Goal: Check status: Check status

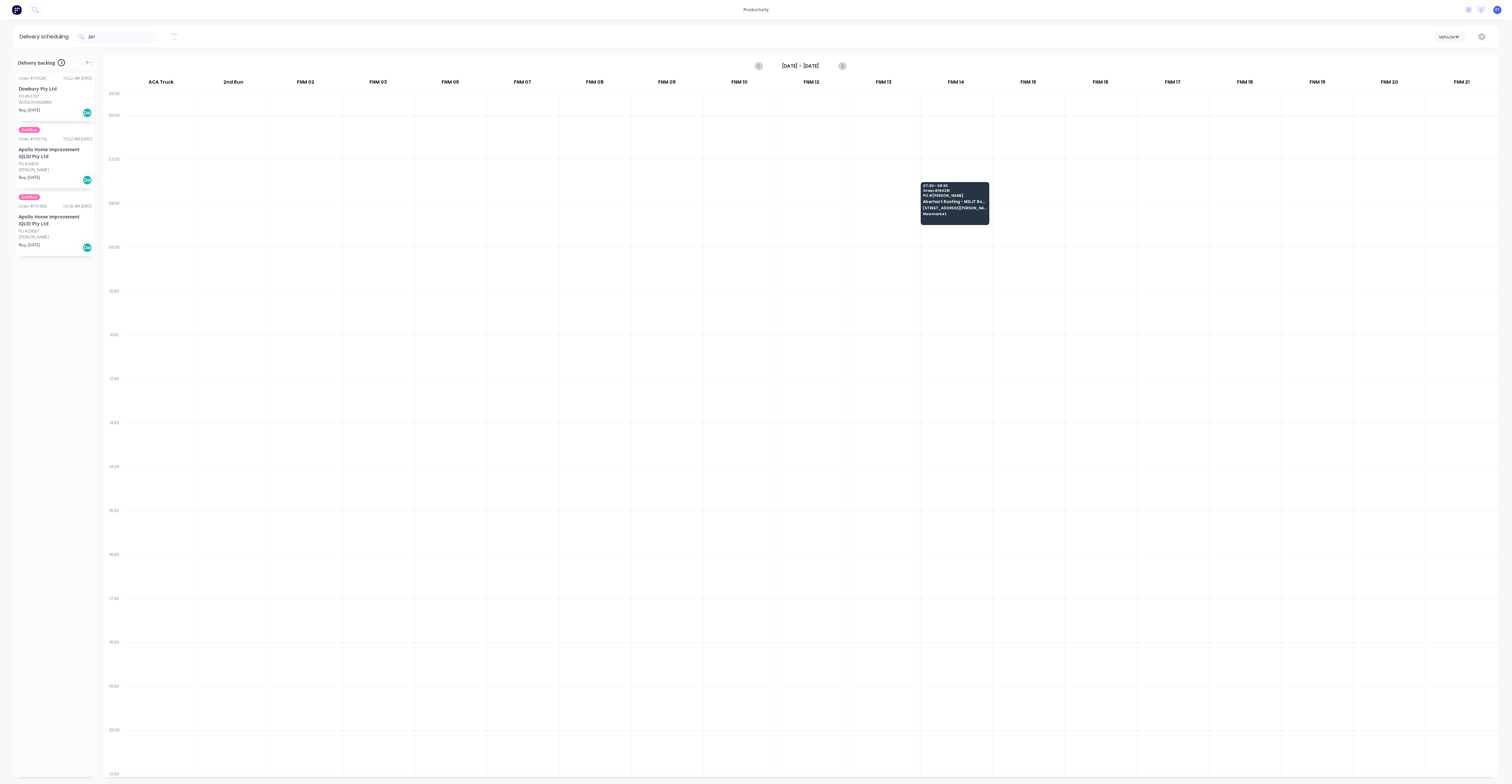
click at [131, 29] on div "281" at bounding box center [116, 36] width 82 height 18
click at [117, 38] on input "281" at bounding box center [122, 36] width 69 height 13
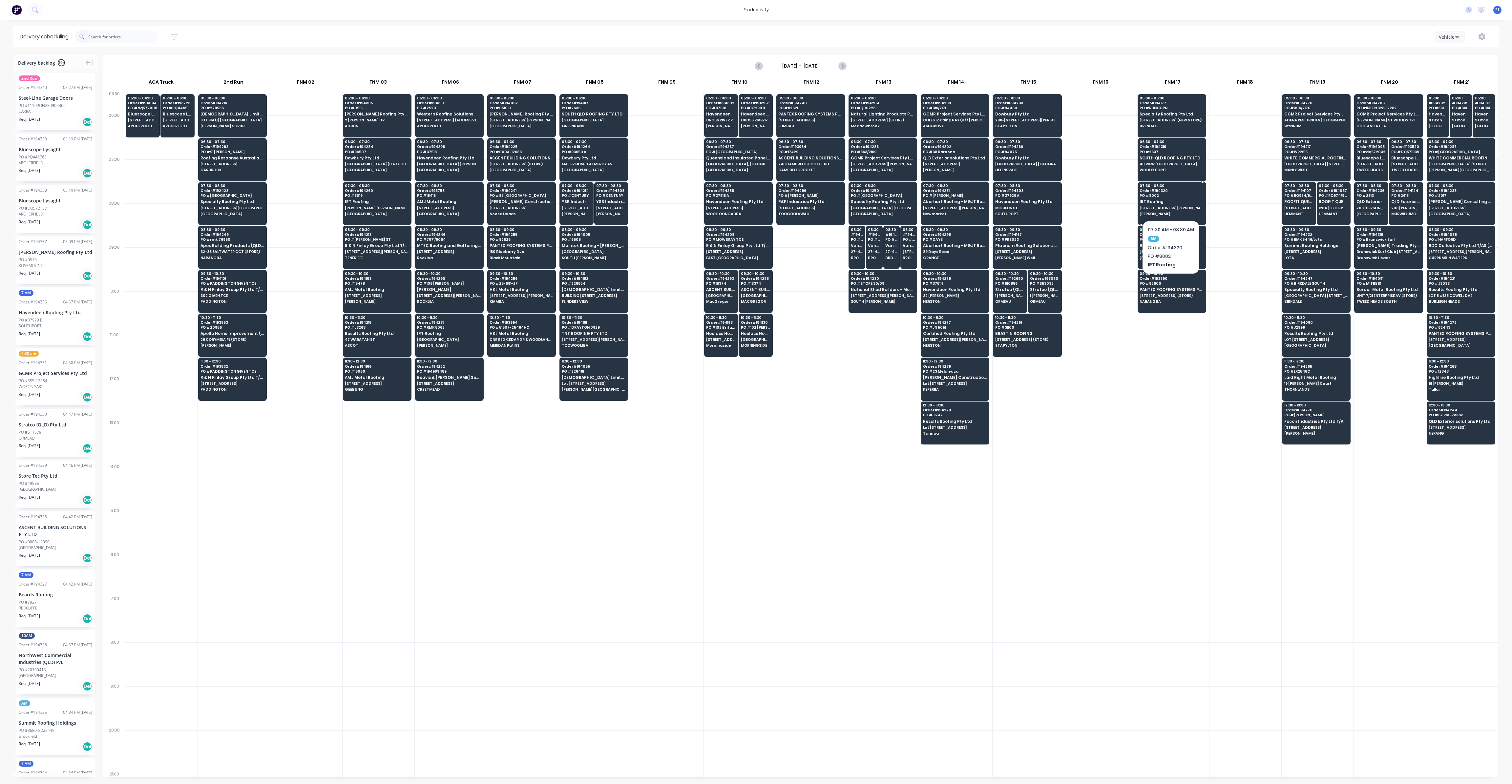
click at [1159, 192] on div "07:30 - 08:30 Order # 194320 PO # 8002 IRT Roofing [STREET_ADDRESS][PERSON_NAME…" at bounding box center [1172, 200] width 68 height 37
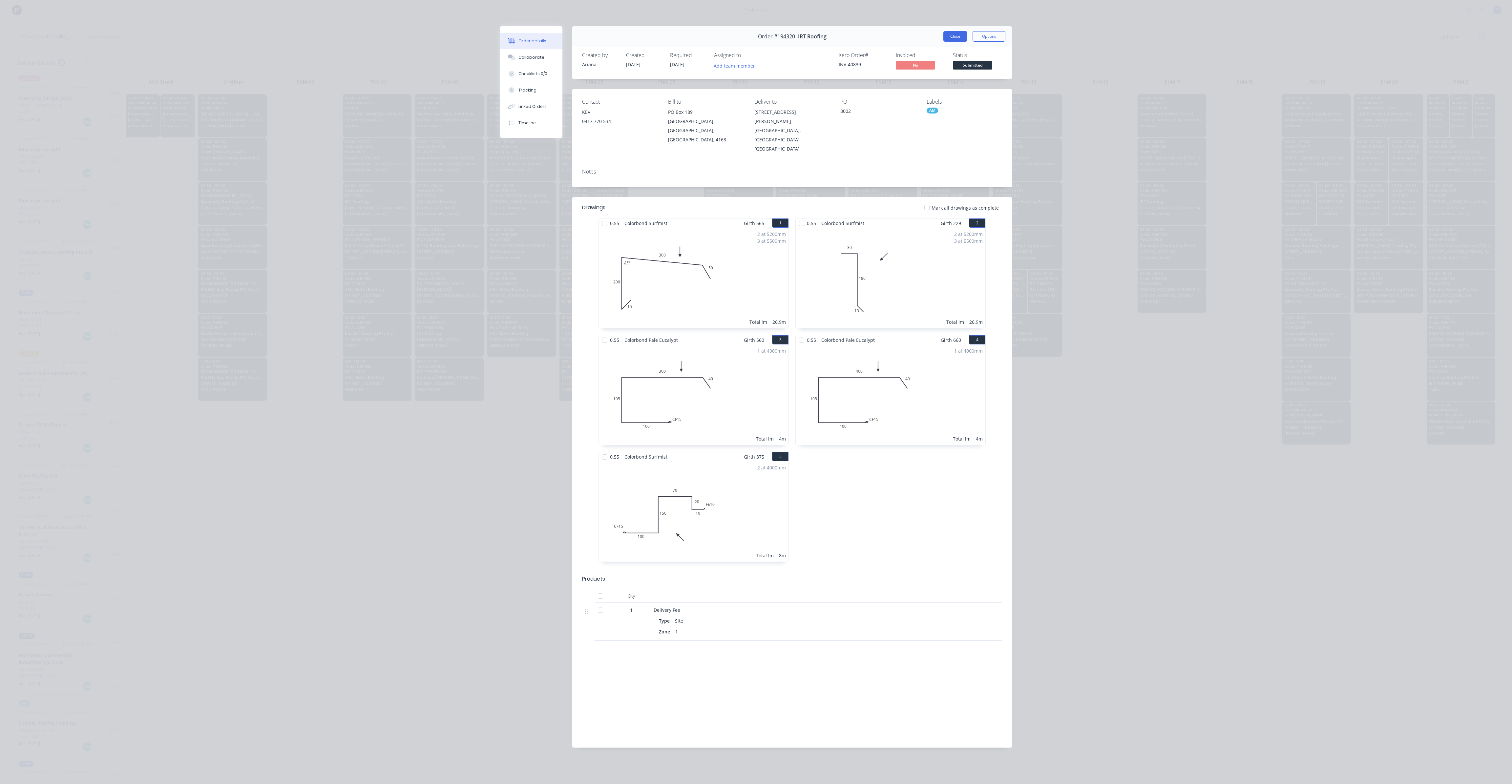
click at [955, 37] on button "Close" at bounding box center [955, 36] width 24 height 11
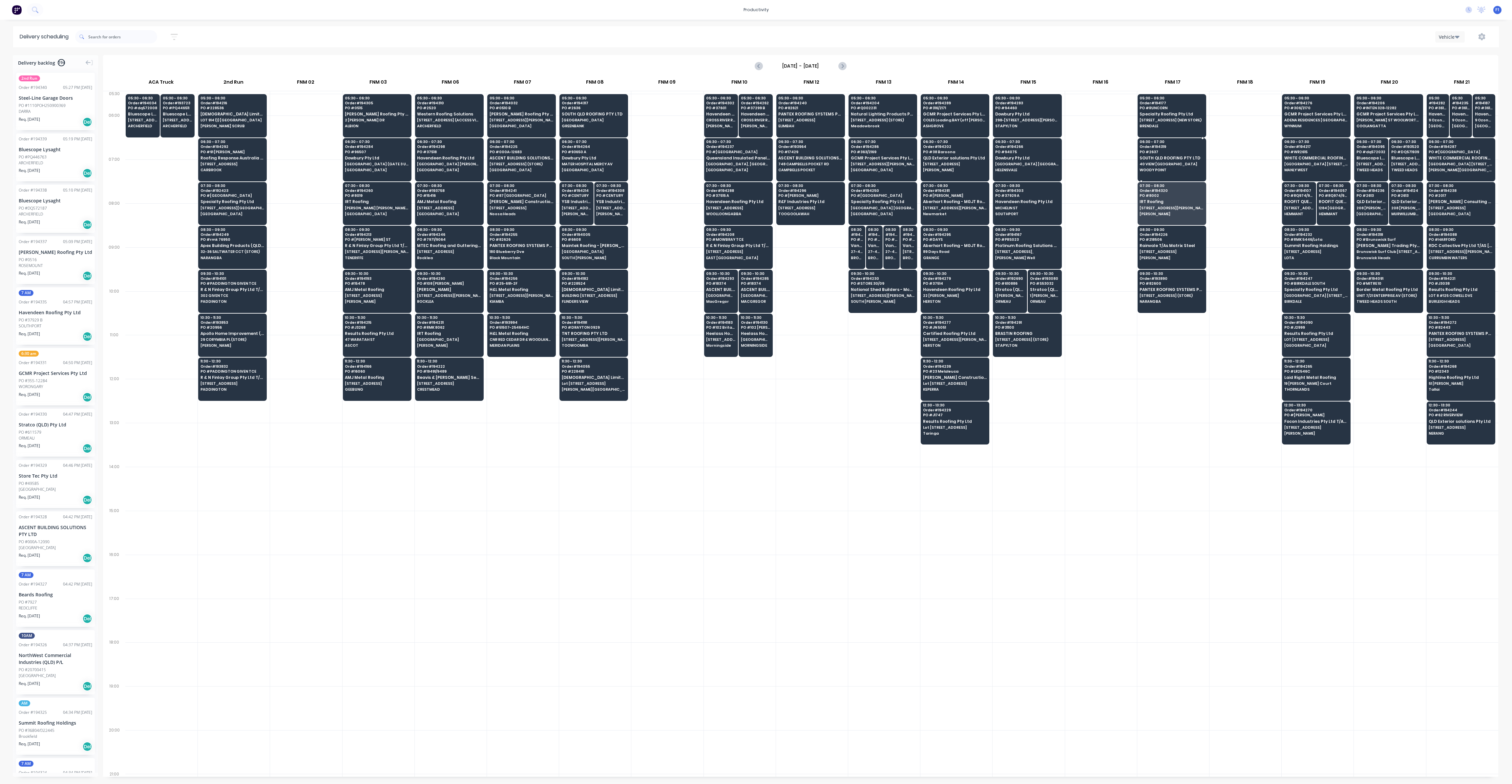
click at [1169, 156] on span "SOUTH QLD ROOFING PTY LTD" at bounding box center [1172, 158] width 63 height 4
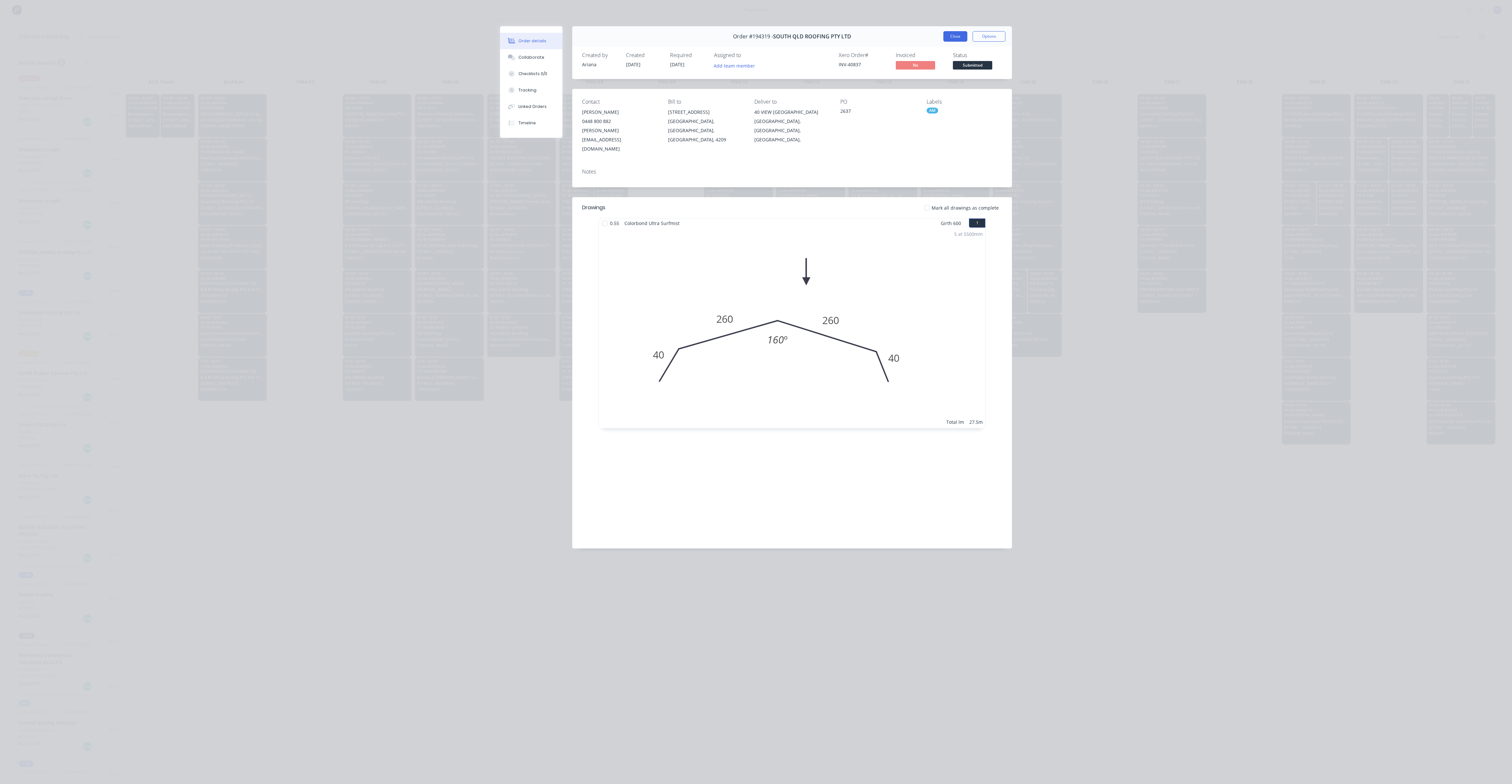
click at [963, 36] on button "Close" at bounding box center [955, 36] width 24 height 11
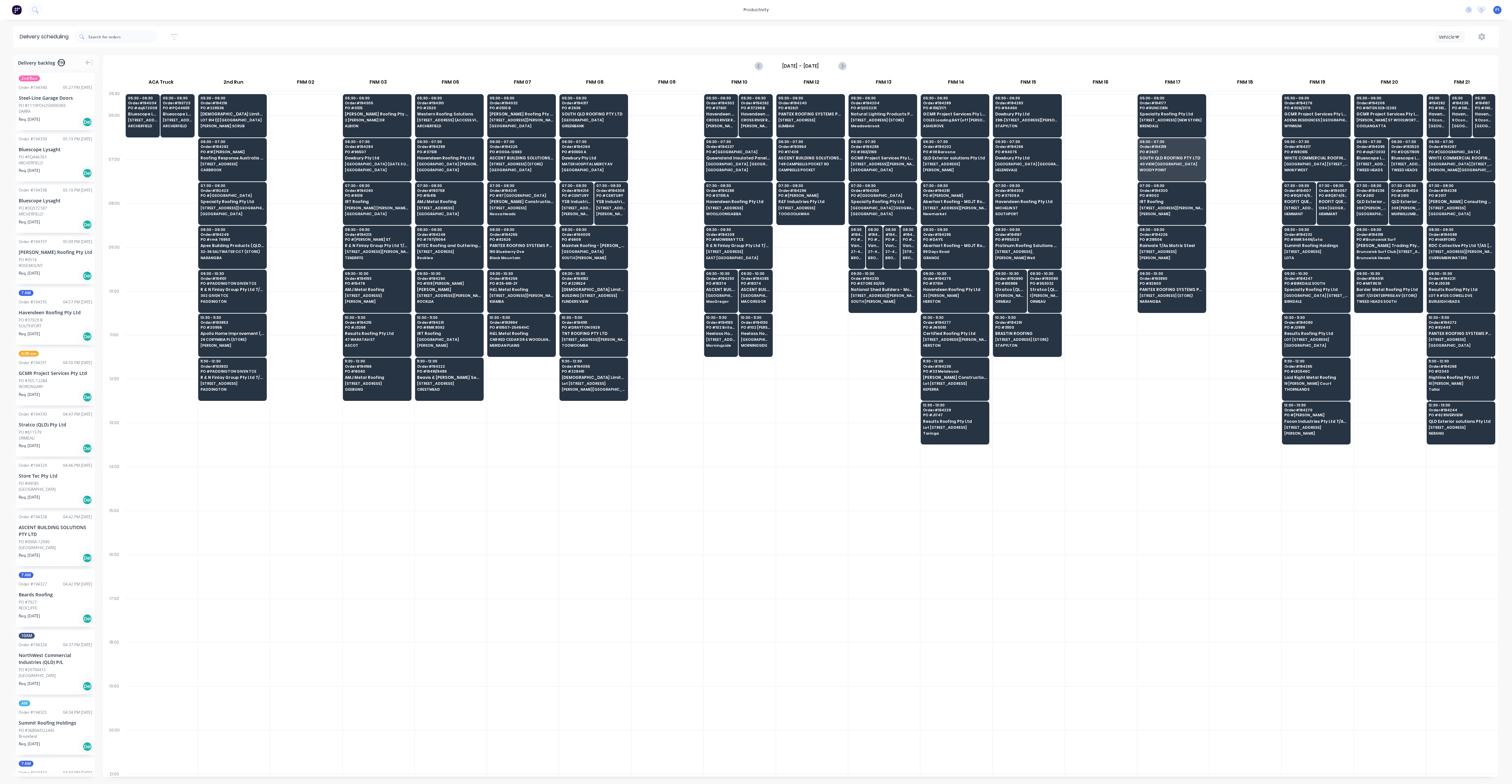
click at [1436, 371] on div "11:30 - 12:30 Order # 194268 PO # 12343 Highline Roofing Pty Ltd [STREET_ADDRES…" at bounding box center [1461, 376] width 68 height 37
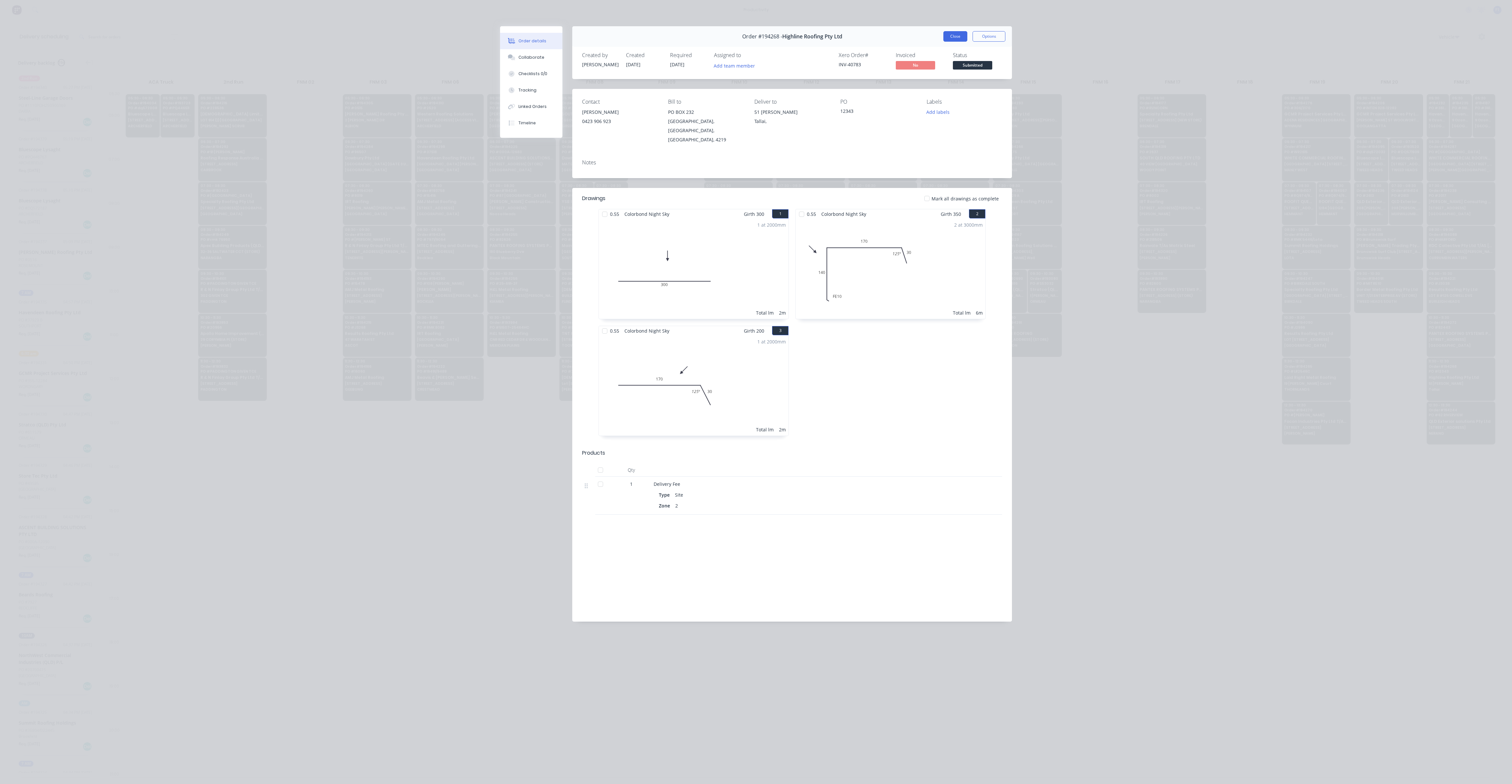
click at [951, 32] on button "Close" at bounding box center [955, 36] width 24 height 11
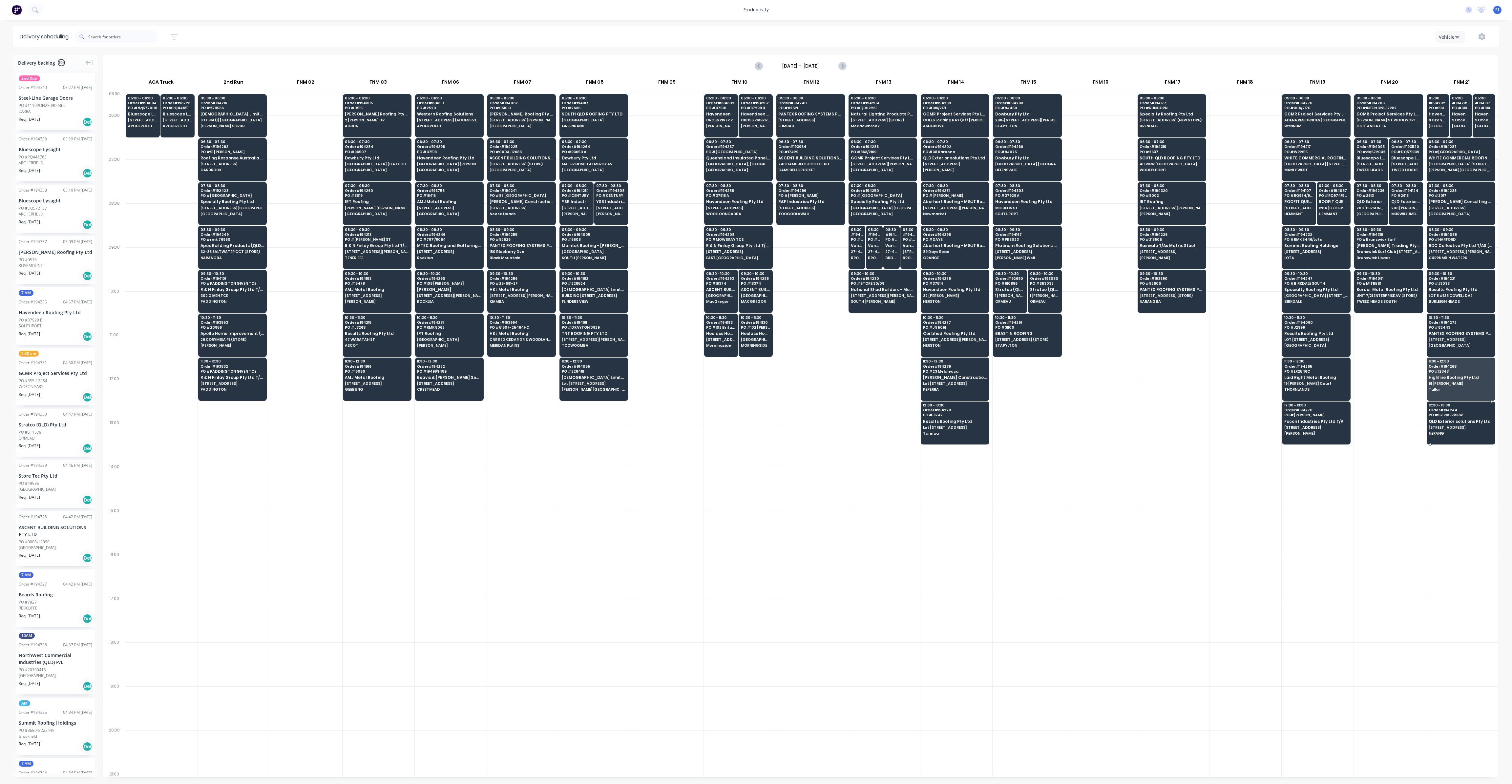
click at [1440, 413] on span "PO # 62 RIVERVIEW" at bounding box center [1460, 415] width 63 height 4
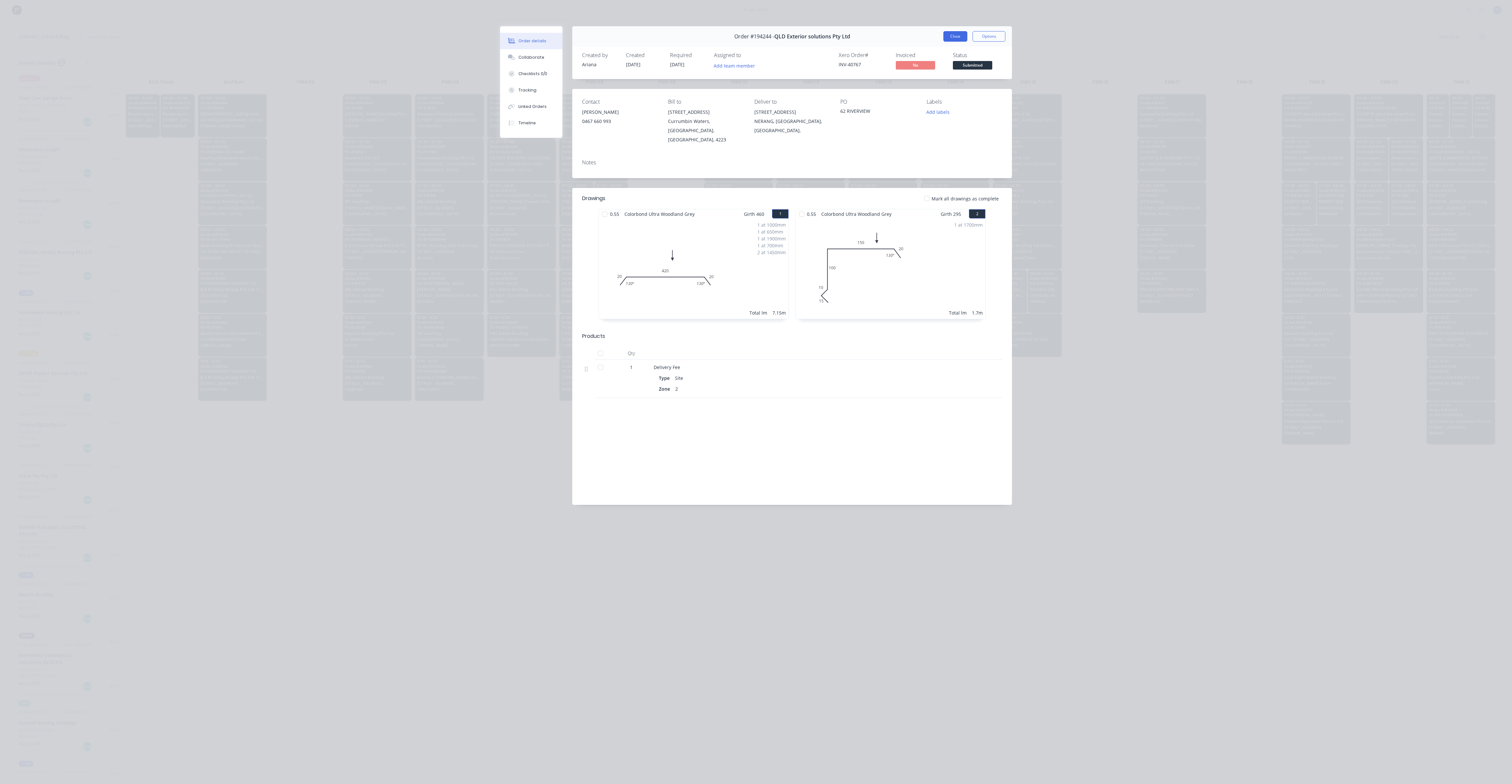
click at [965, 37] on button "Close" at bounding box center [955, 36] width 24 height 11
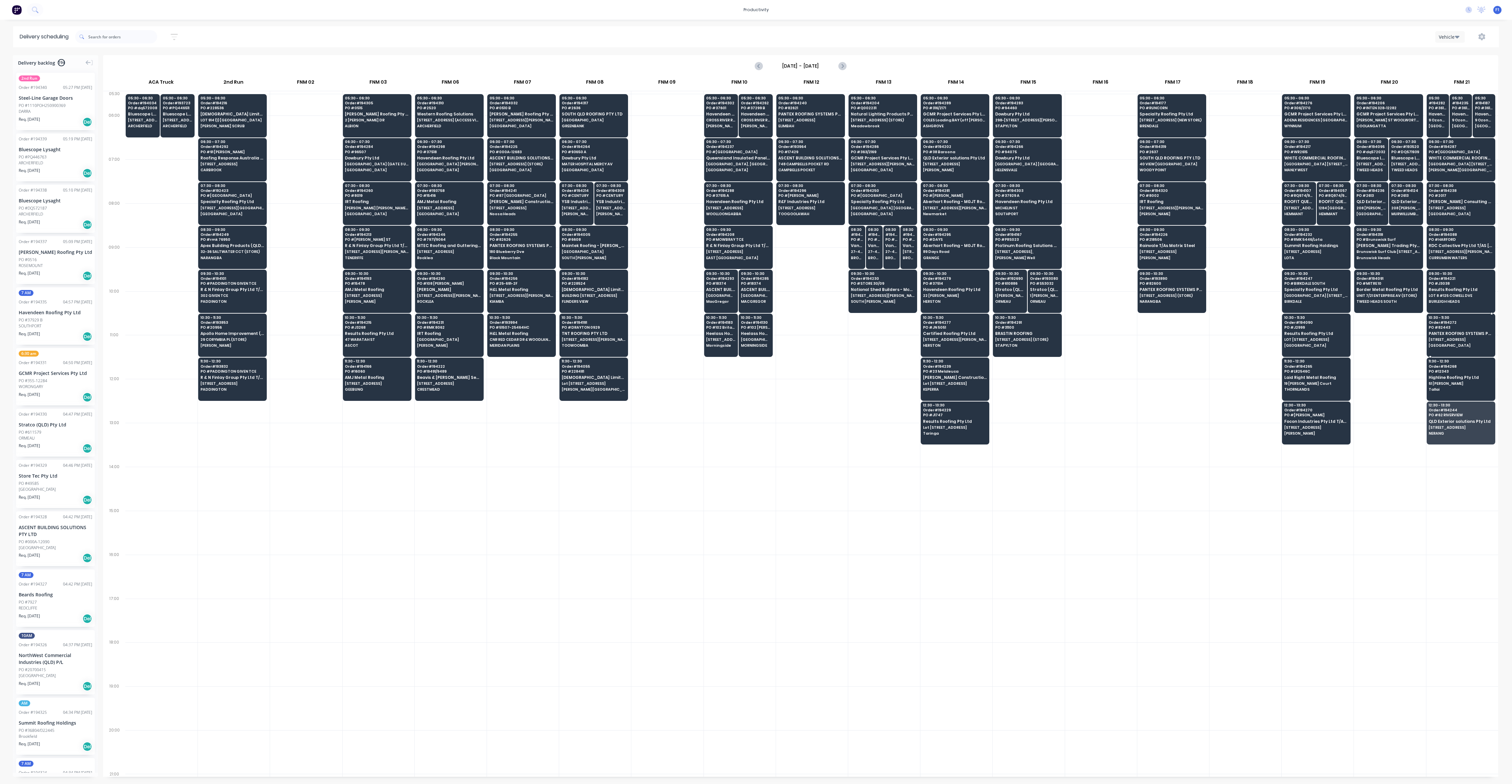
click at [1442, 332] on span "PANTEX ROOFING SYSTEMS PTY LTD" at bounding box center [1460, 333] width 63 height 4
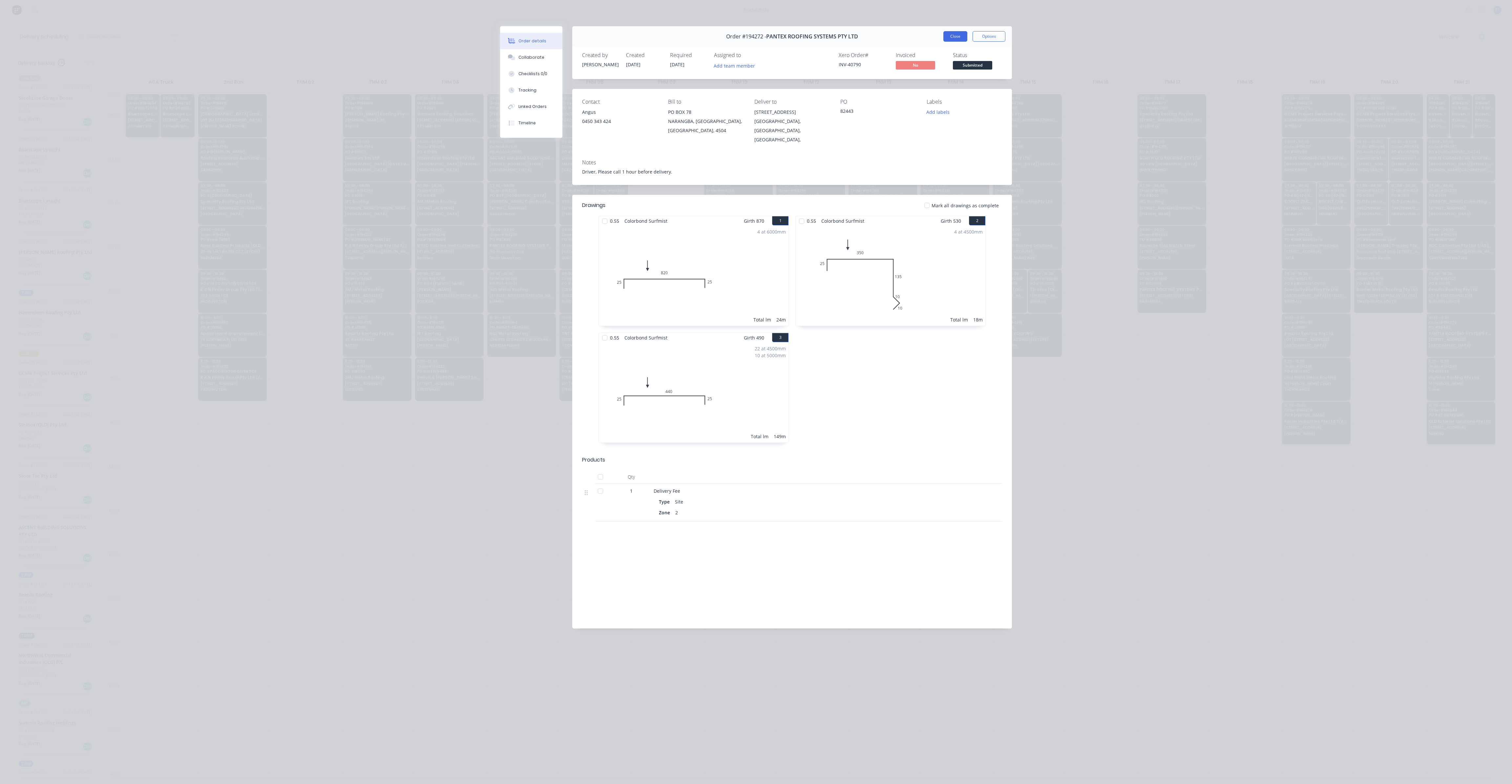
click at [954, 32] on button "Close" at bounding box center [955, 36] width 24 height 11
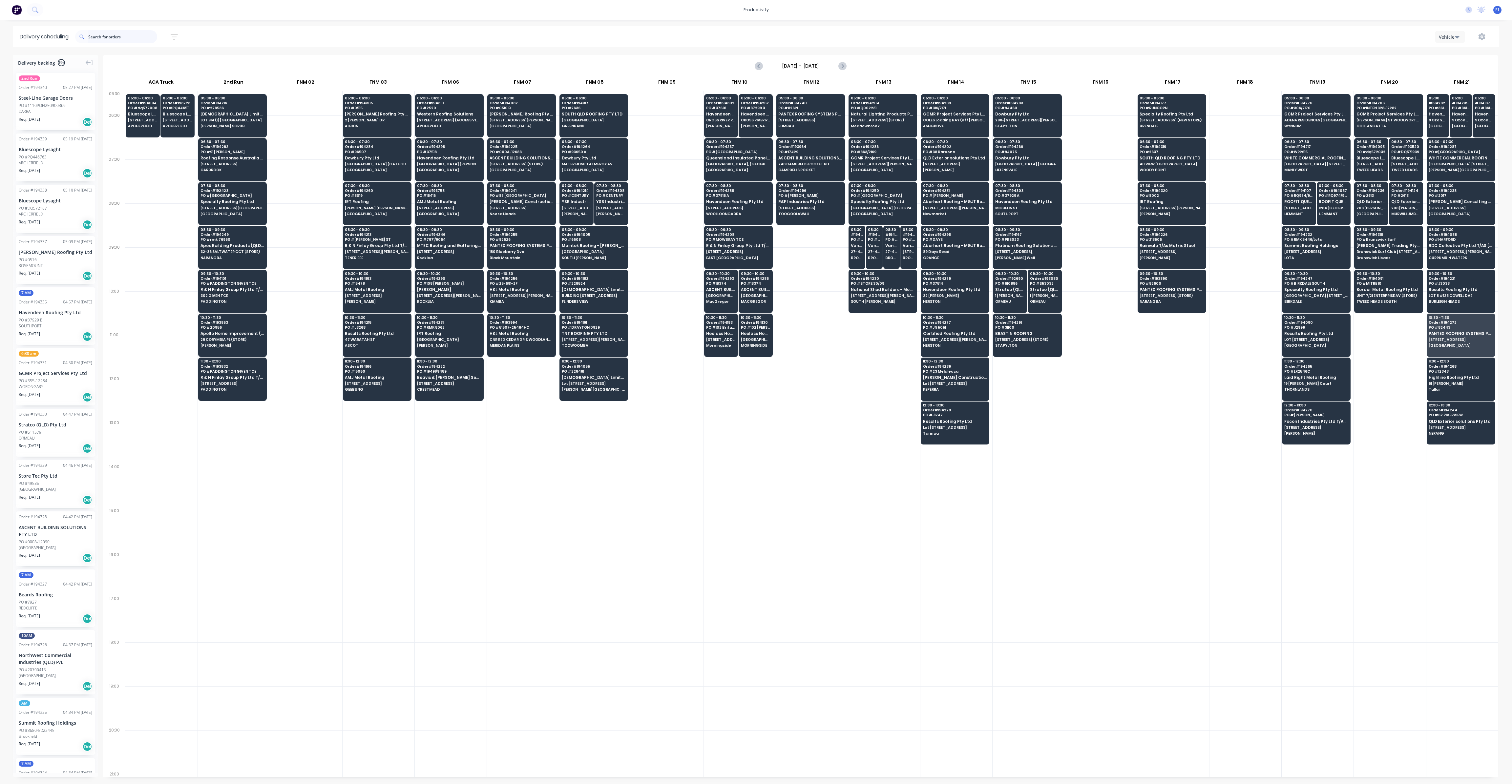
click at [127, 36] on input "text" at bounding box center [122, 36] width 69 height 13
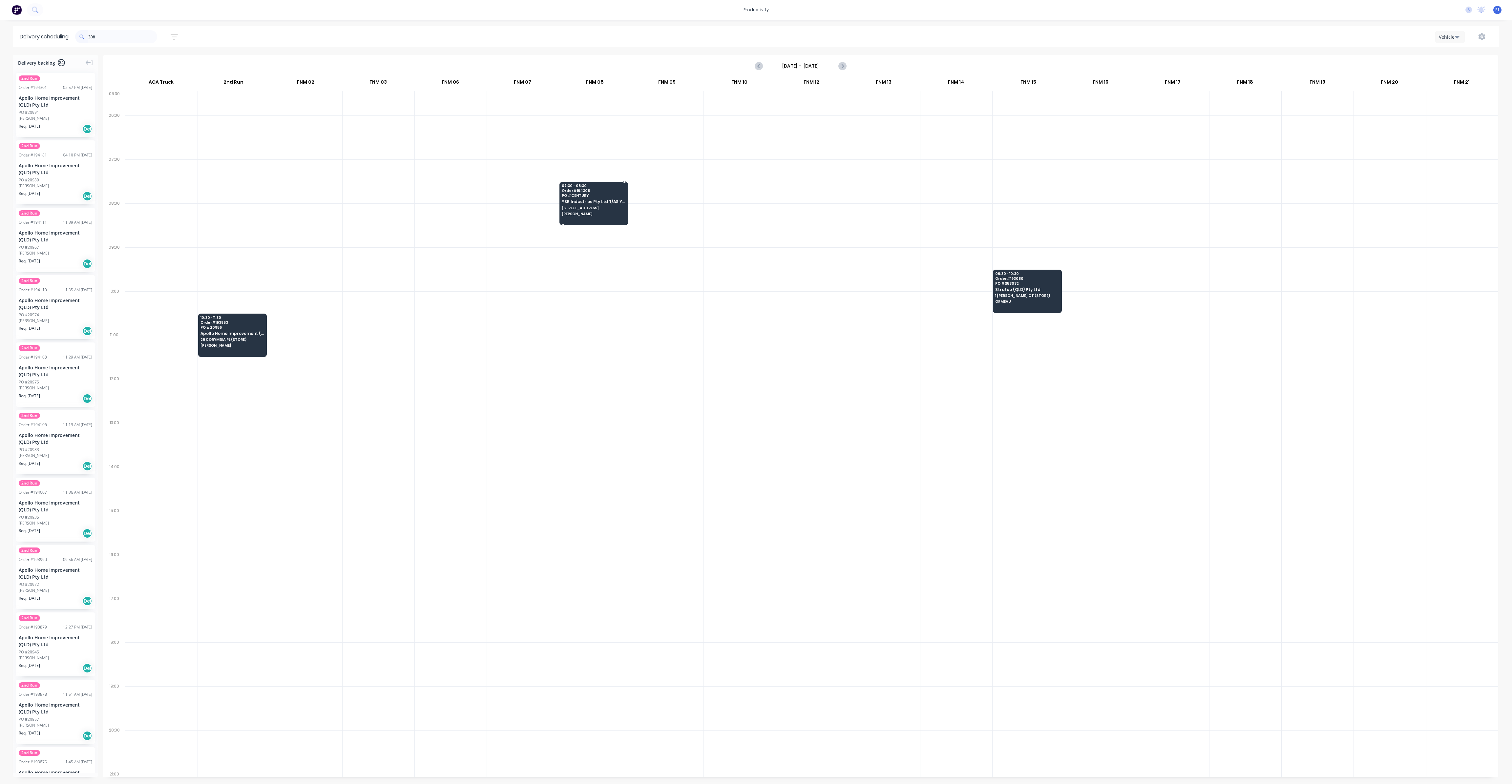
click at [588, 212] on span "[PERSON_NAME]" at bounding box center [593, 214] width 63 height 4
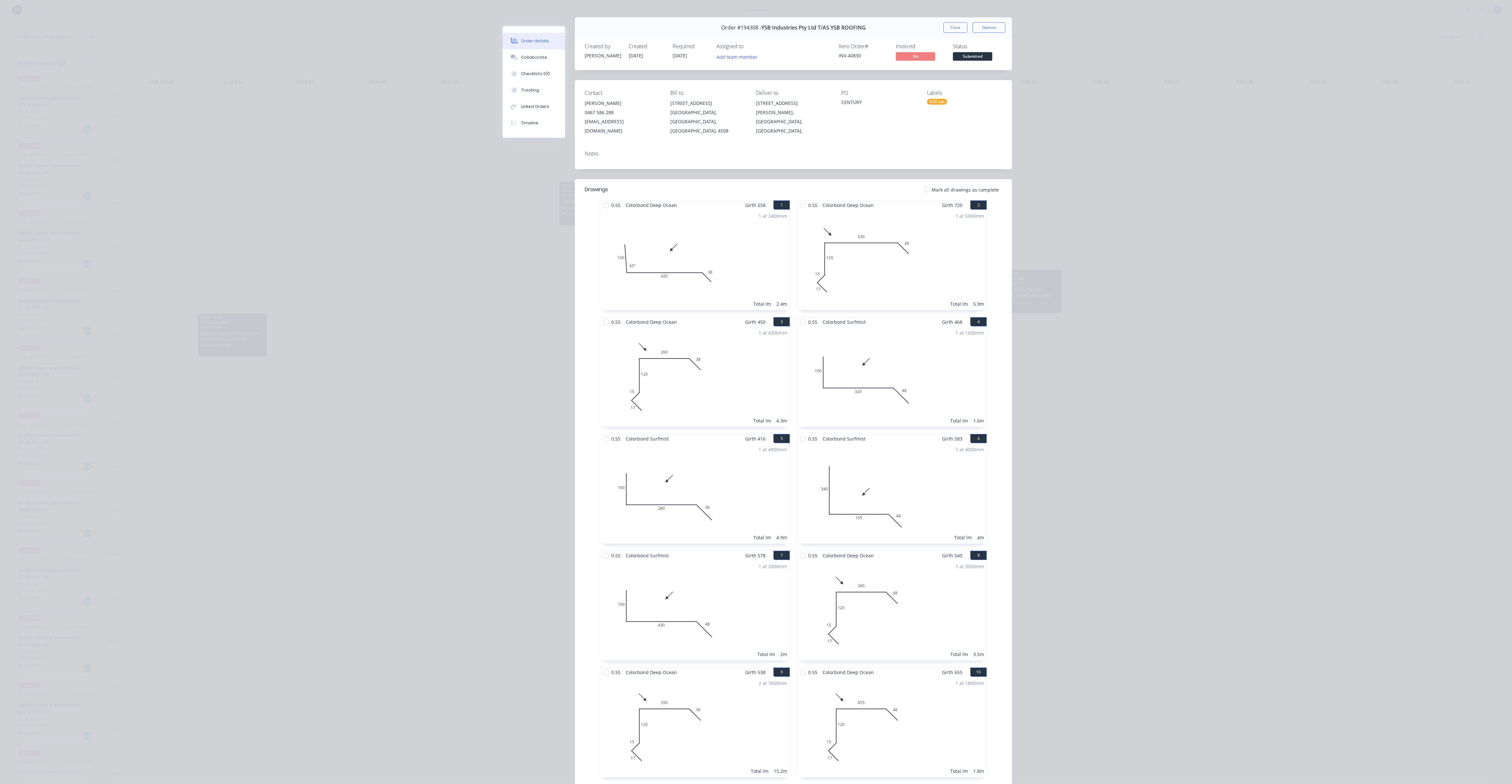
scroll to position [0, 0]
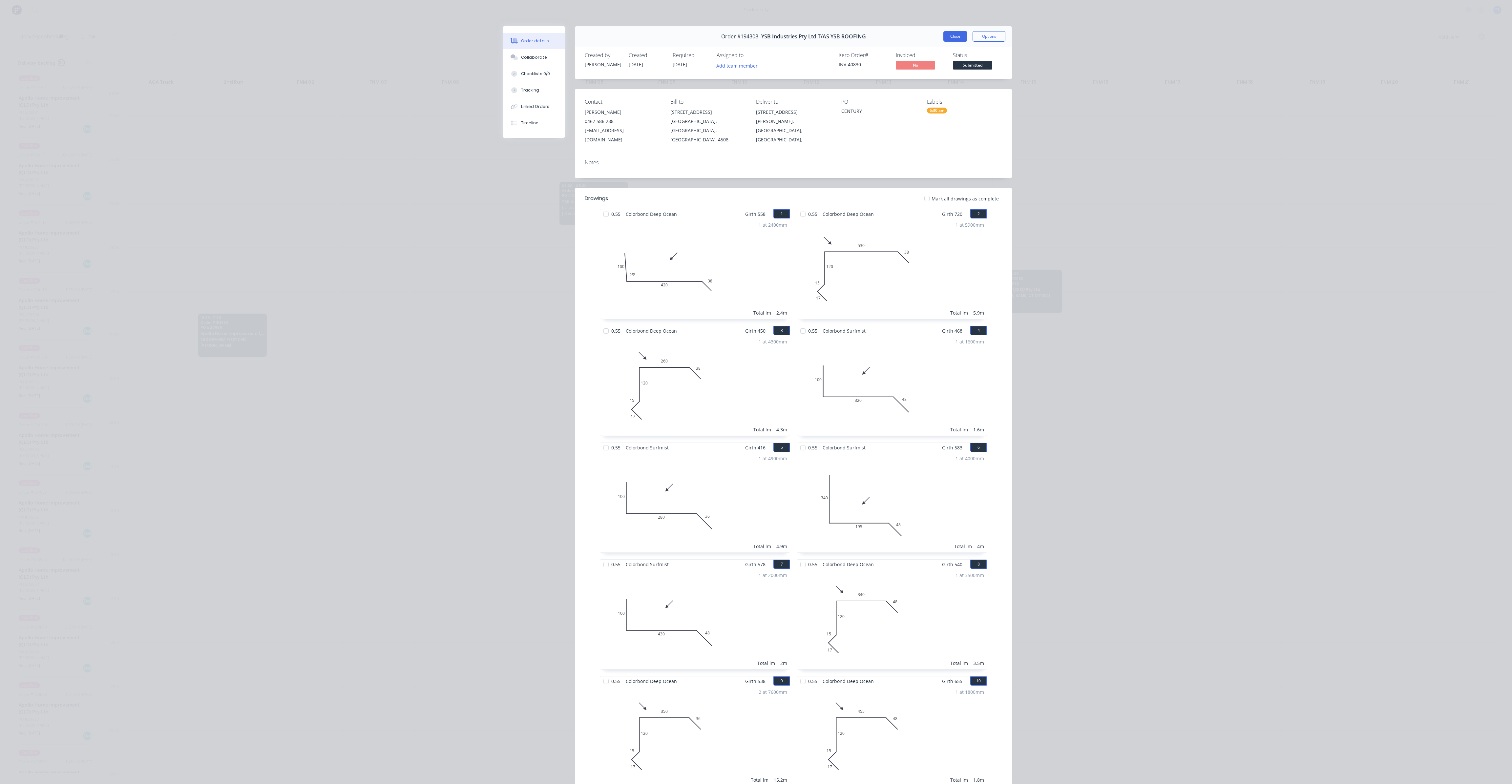
click at [943, 34] on button "Close" at bounding box center [955, 36] width 24 height 11
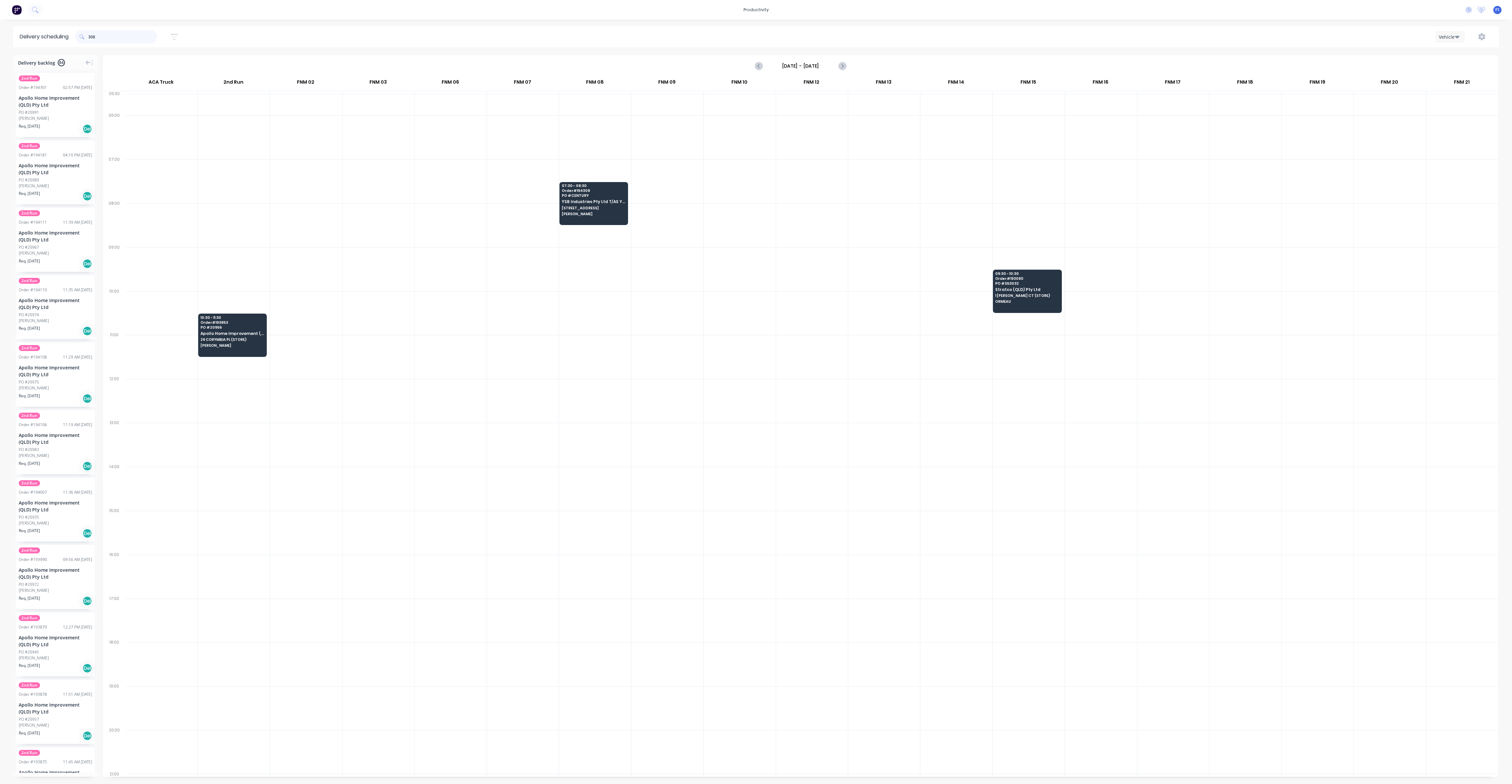
click at [86, 32] on div "308" at bounding box center [116, 36] width 82 height 13
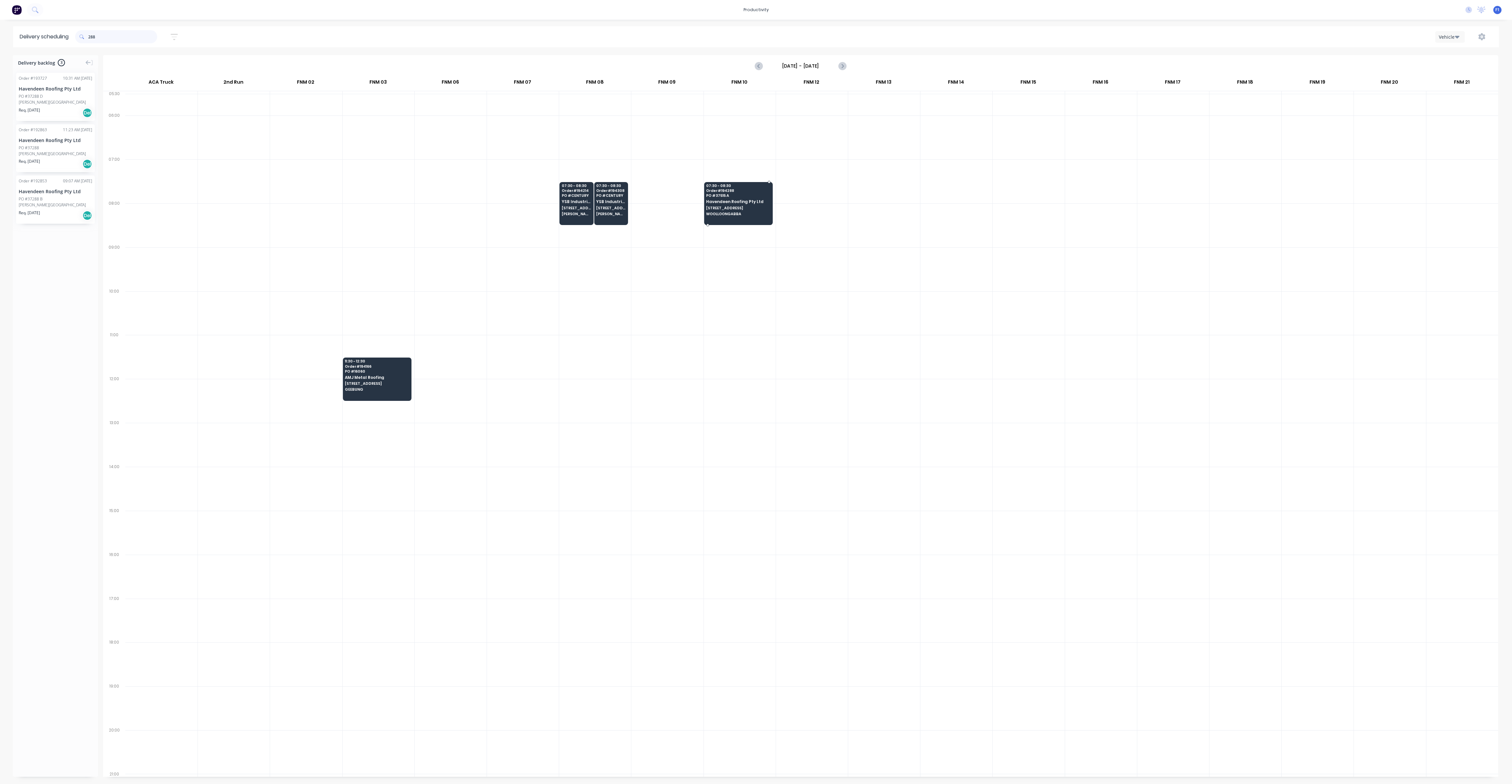
type input "288"
click at [719, 200] on span "Havendeen Roofing Pty Ltd" at bounding box center [738, 201] width 63 height 4
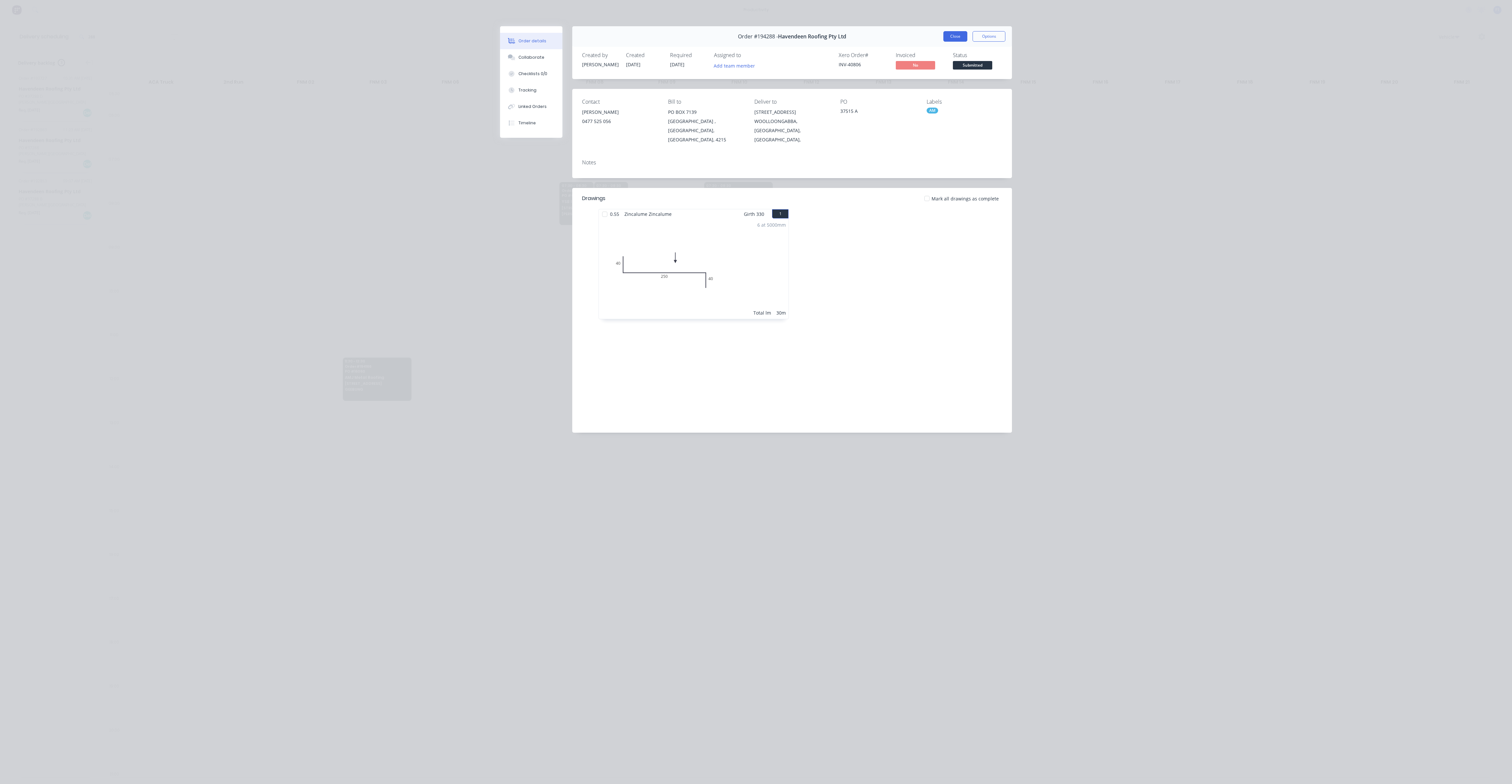
click at [951, 38] on button "Close" at bounding box center [955, 36] width 24 height 11
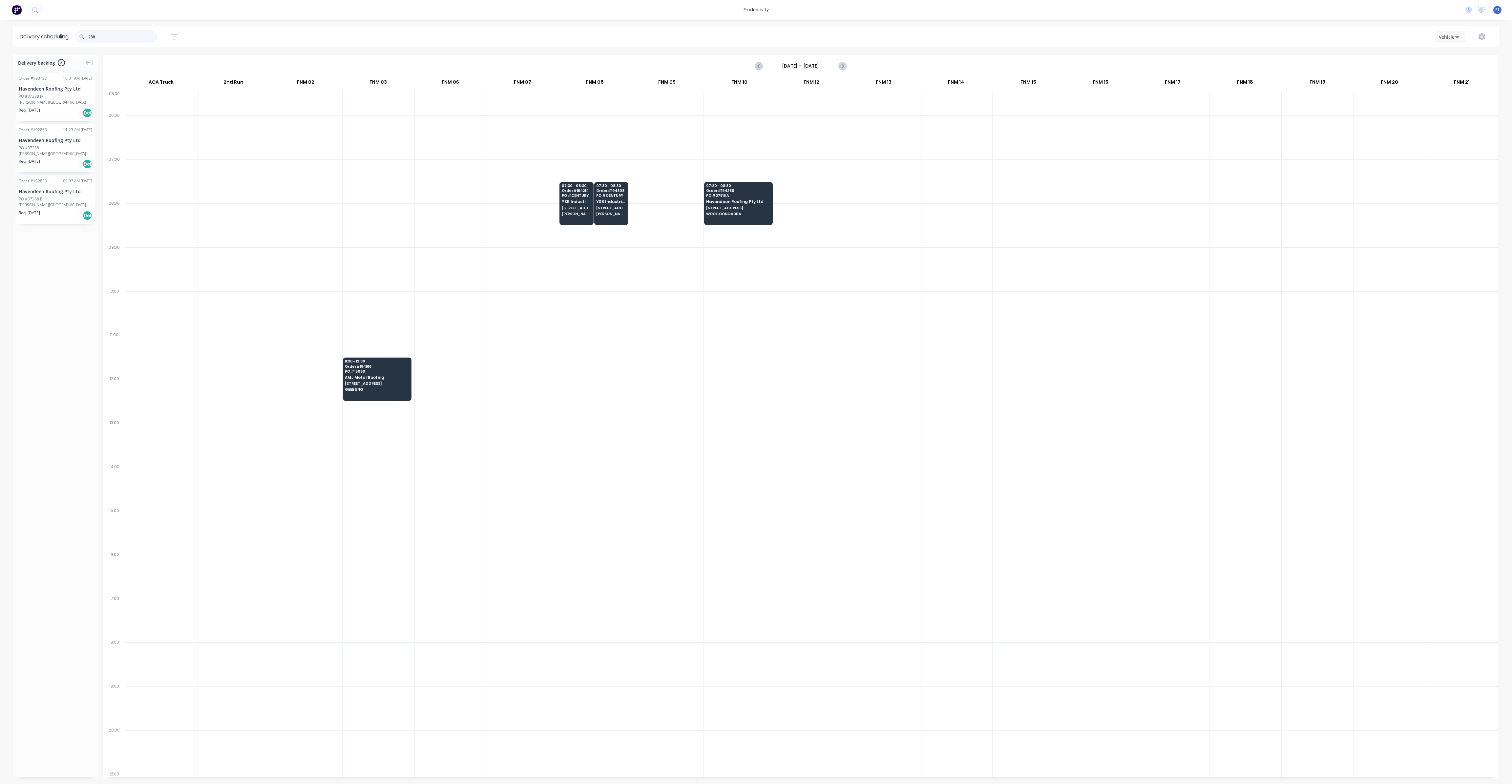
drag, startPoint x: 112, startPoint y: 38, endPoint x: 39, endPoint y: 22, distance: 74.7
click at [39, 22] on div "productivity productivity Workflow Planner Delivery Scheduling Timesheets No ne…" at bounding box center [756, 392] width 1512 height 784
type input "588"
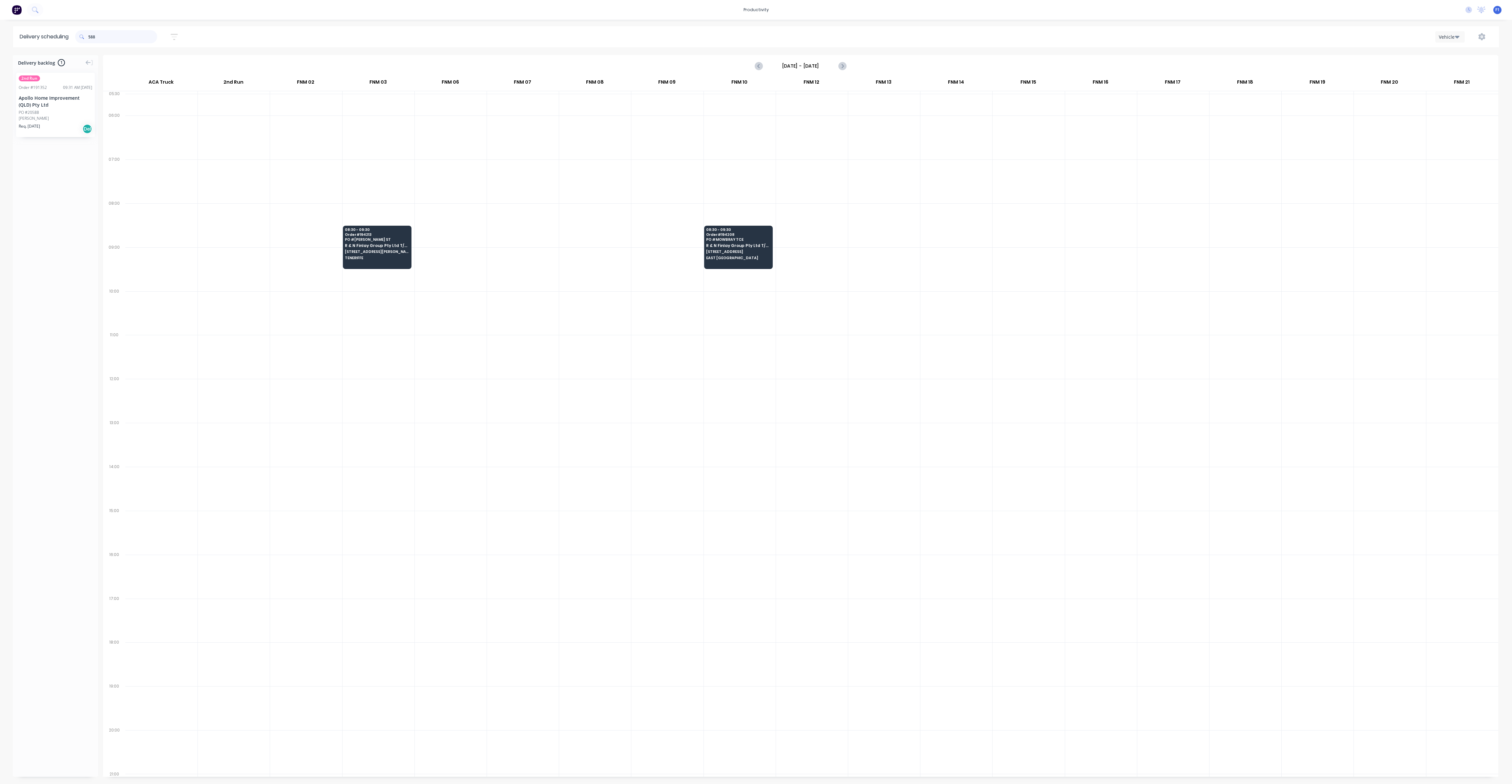
drag, startPoint x: 119, startPoint y: 38, endPoint x: 76, endPoint y: 38, distance: 43.0
click at [76, 38] on header "Delivery scheduling 588 Sort by Most recent Created date Required date Order nu…" at bounding box center [755, 37] width 1486 height 21
